Goal: Information Seeking & Learning: Learn about a topic

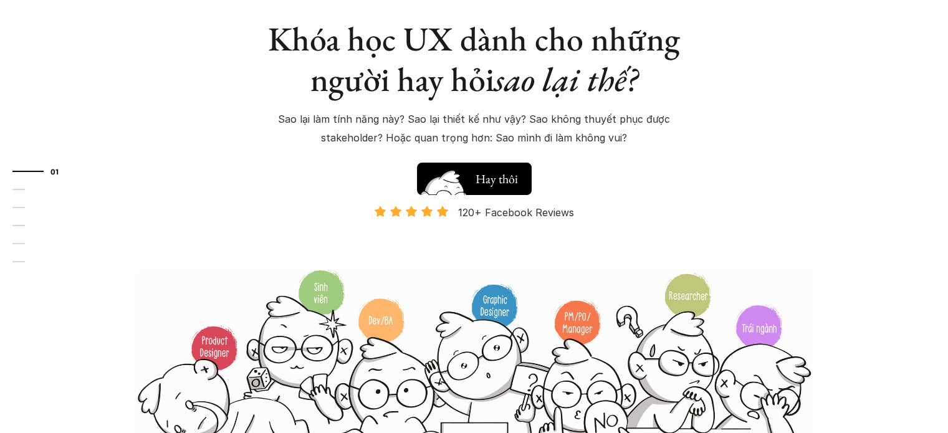
click at [496, 175] on h5 "Xem thử" at bounding box center [497, 176] width 43 height 17
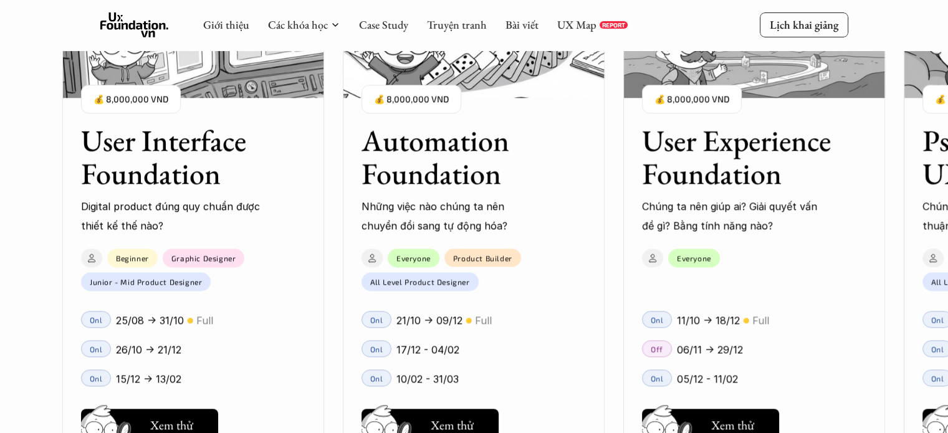
scroll to position [1264, 0]
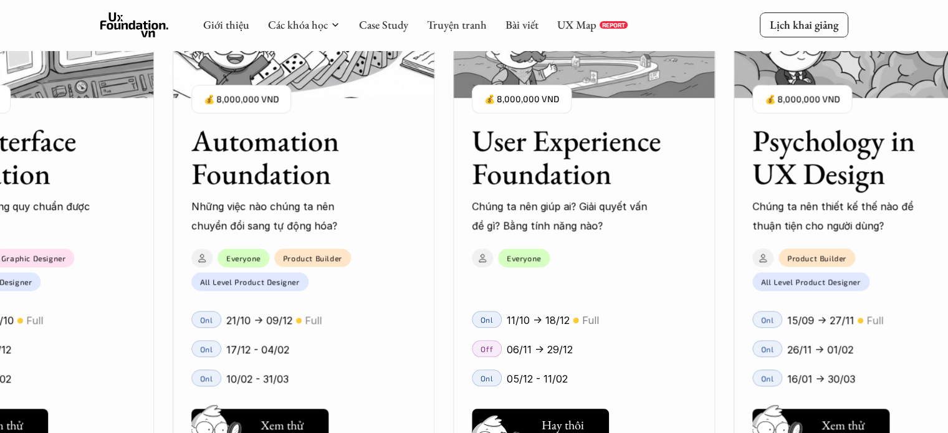
click at [566, 426] on h5 "Xem thử" at bounding box center [562, 427] width 43 height 17
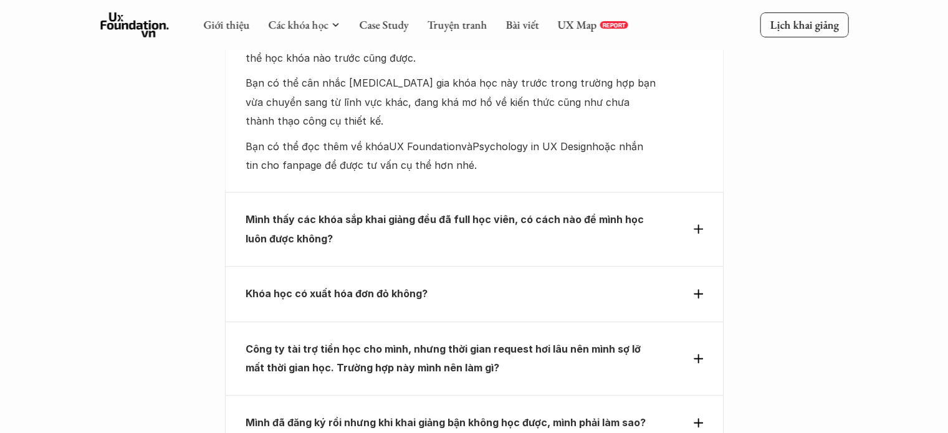
scroll to position [5382, 0]
click at [486, 266] on div "Khóa học có xuất hóa đơn đỏ không?" at bounding box center [474, 293] width 499 height 55
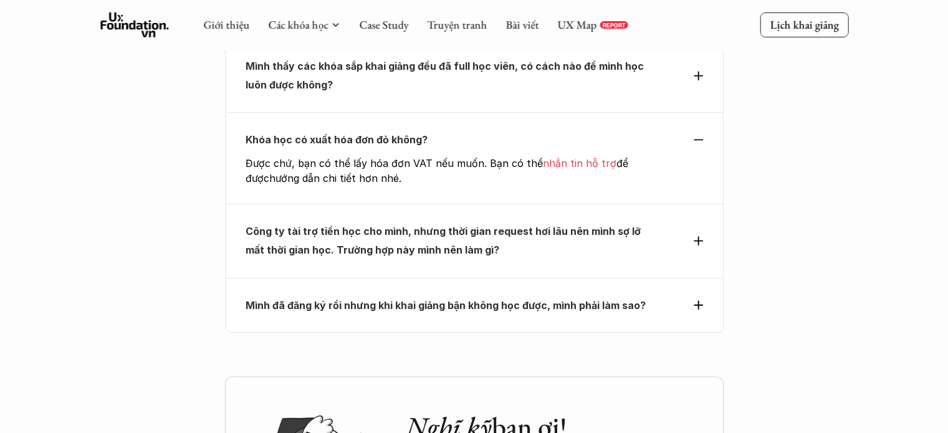
click at [541, 222] on p "Công ty tài trợ tiền học cho mình, nhưng thời gian request hơi lâu nên mình sợ …" at bounding box center [452, 241] width 412 height 38
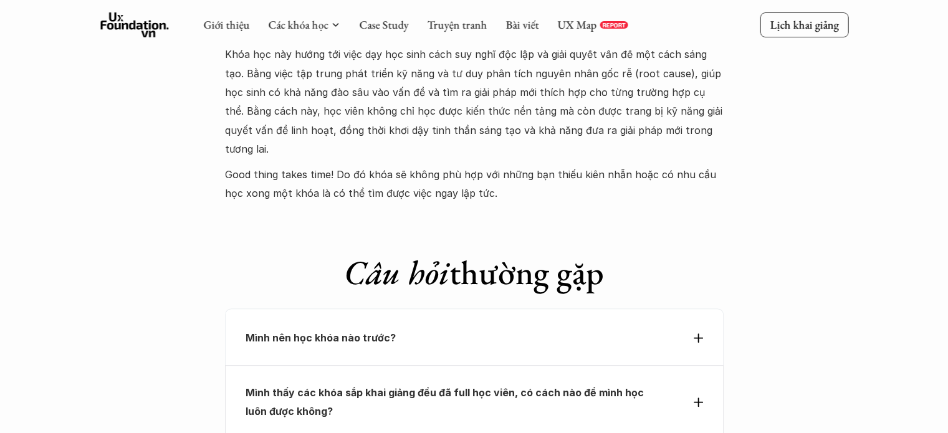
scroll to position [5055, 0]
click at [496, 329] on p "Mình nên học khóa nào trước?" at bounding box center [452, 338] width 412 height 19
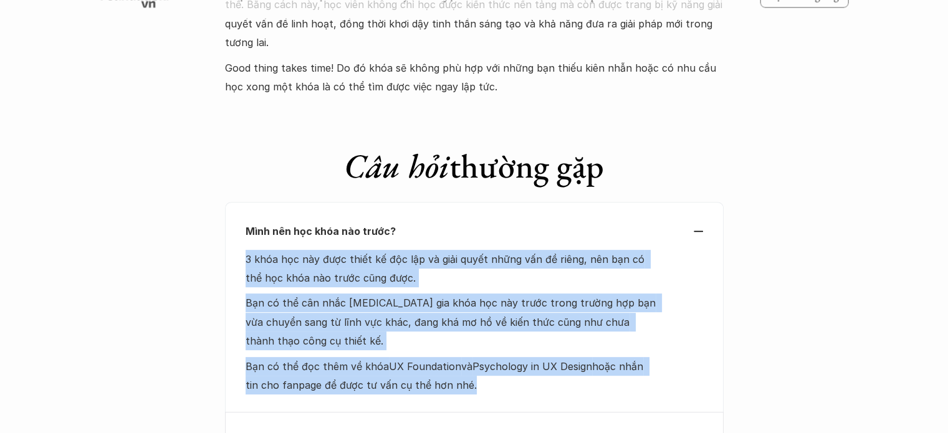
scroll to position [5164, 0]
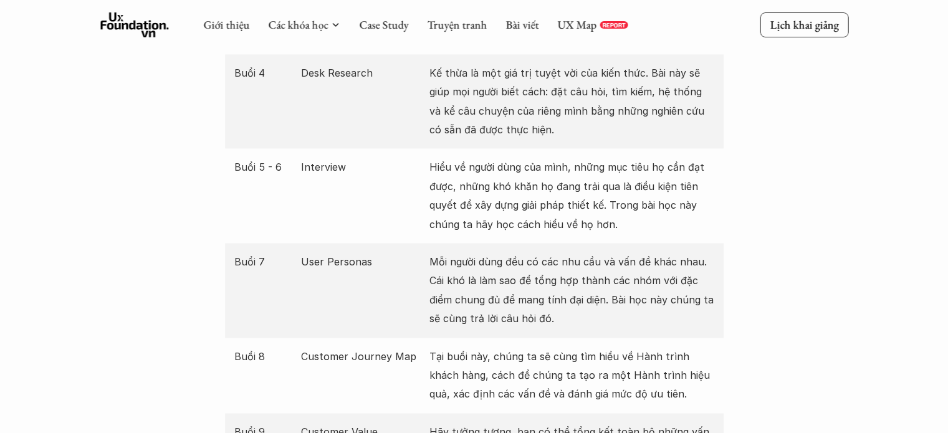
scroll to position [1810, 0]
